Goal: Task Accomplishment & Management: Use online tool/utility

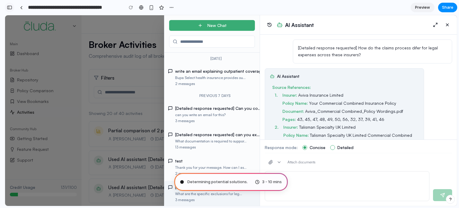
click at [8, 7] on div "button" at bounding box center [9, 7] width 5 height 4
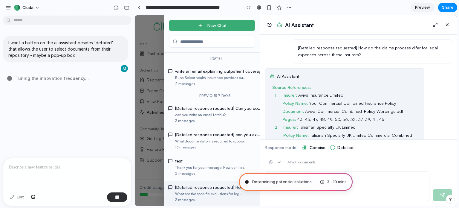
click at [296, 163] on span "Attach documents" at bounding box center [301, 162] width 28 height 5
click at [274, 163] on button "button" at bounding box center [275, 162] width 20 height 11
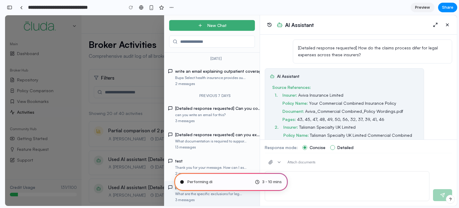
type input "**********"
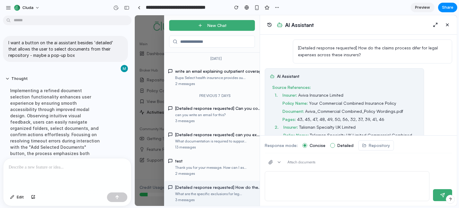
scroll to position [124, 0]
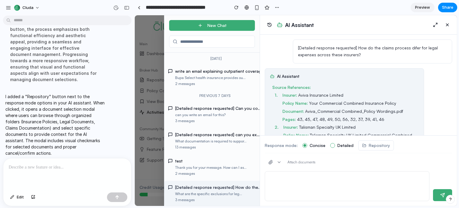
click at [370, 146] on span "Repository" at bounding box center [379, 145] width 21 height 6
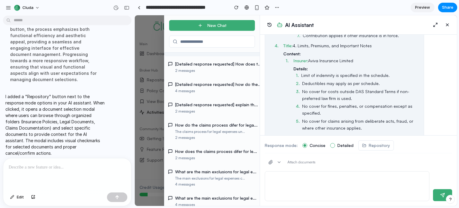
scroll to position [1296, 0]
